Goal: Check status: Check status

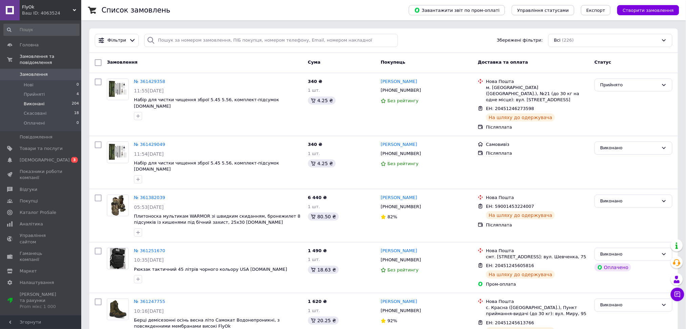
click at [41, 101] on span "Виконані" at bounding box center [34, 104] width 21 height 6
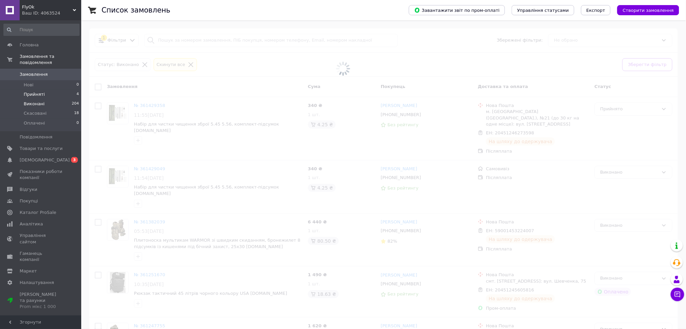
click at [41, 91] on span "Прийняті" at bounding box center [34, 94] width 21 height 6
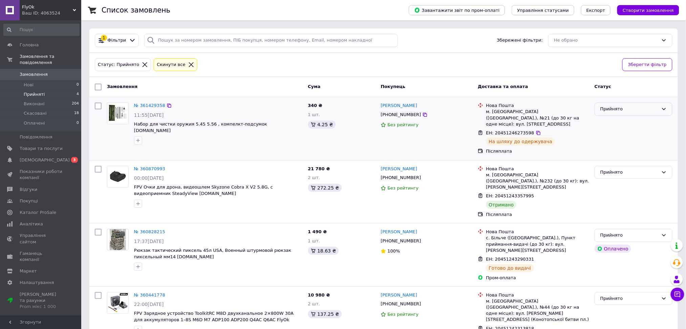
click at [619, 111] on div "Прийнято" at bounding box center [629, 109] width 58 height 7
click at [618, 122] on li "Виконано" at bounding box center [633, 123] width 77 height 13
click at [608, 169] on div "Прийнято" at bounding box center [629, 172] width 58 height 7
click at [614, 180] on li "Виконано" at bounding box center [633, 186] width 77 height 13
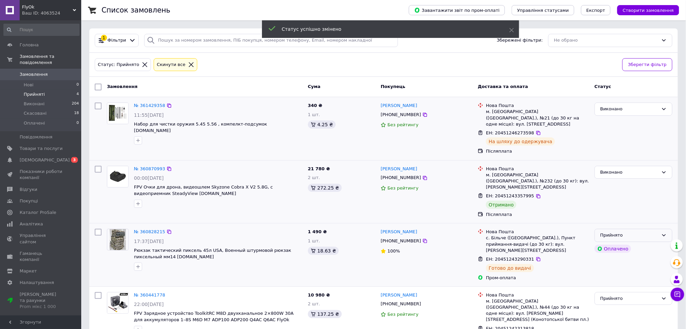
click at [621, 232] on div "Прийнято" at bounding box center [629, 235] width 58 height 7
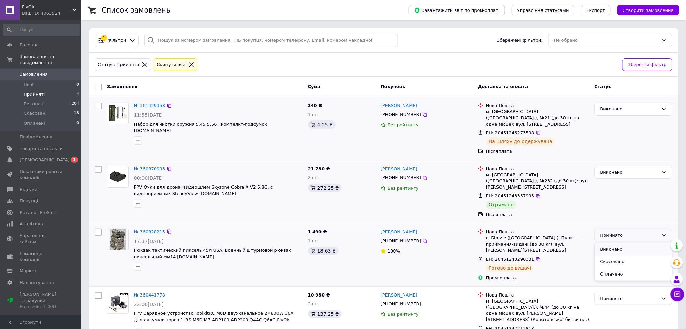
click at [622, 243] on li "Виконано" at bounding box center [633, 249] width 77 height 13
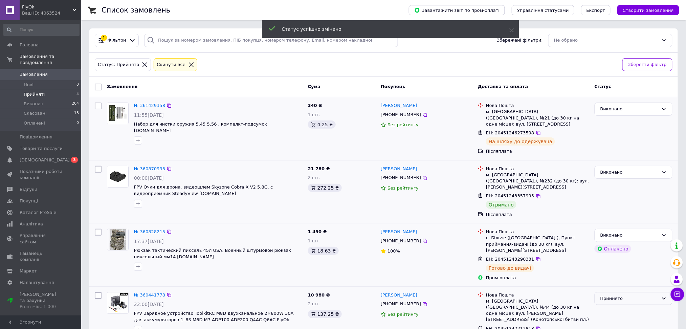
click at [607, 295] on div "Прийнято" at bounding box center [629, 298] width 58 height 7
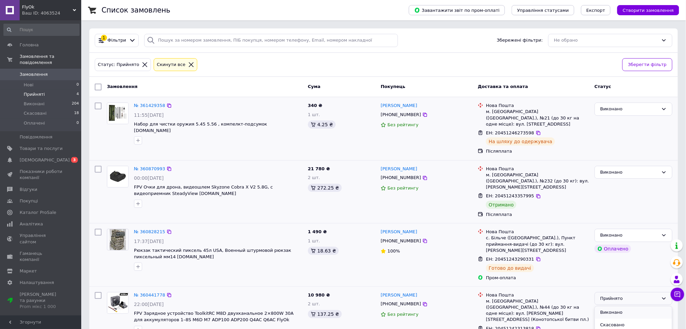
click at [613, 306] on li "Виконано" at bounding box center [633, 312] width 77 height 13
click at [536, 326] on icon at bounding box center [538, 328] width 5 height 5
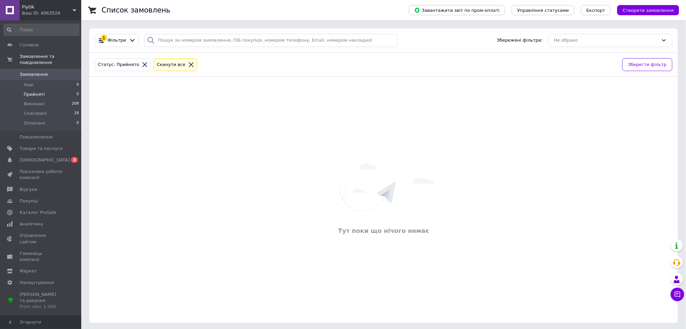
click at [444, 154] on div "Тут поки що нічого немає" at bounding box center [383, 200] width 588 height 232
click at [475, 205] on div "Тут поки що нічого немає" at bounding box center [383, 200] width 588 height 232
drag, startPoint x: 475, startPoint y: 205, endPoint x: 478, endPoint y: 193, distance: 12.6
click at [475, 205] on div "Тут поки що нічого немає" at bounding box center [383, 200] width 588 height 232
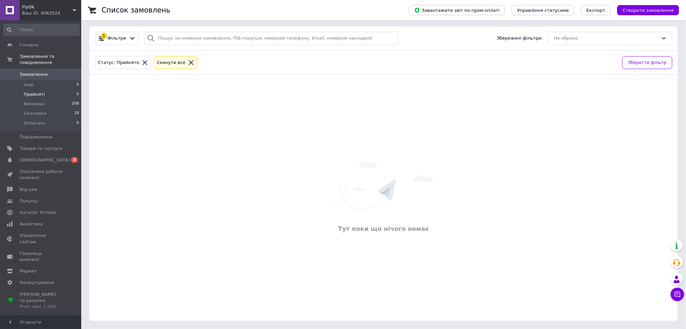
click at [48, 71] on span "Замовлення" at bounding box center [41, 74] width 43 height 6
